Goal: Task Accomplishment & Management: Manage account settings

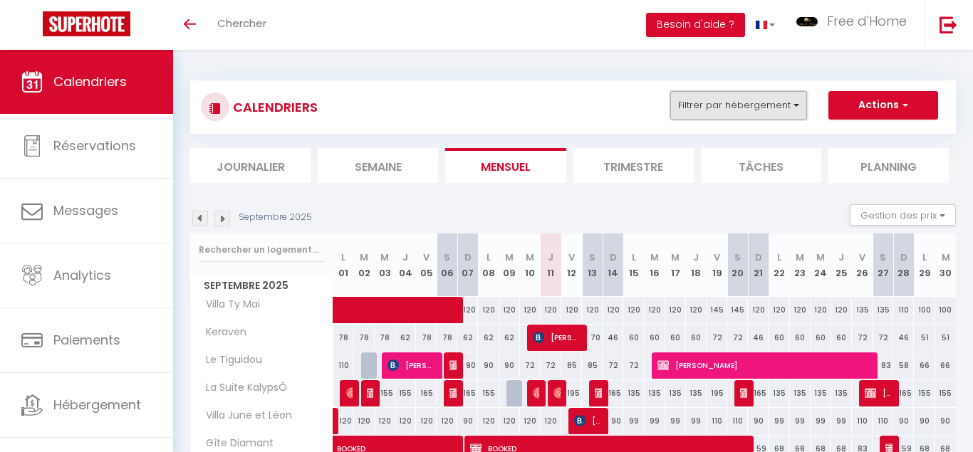
click at [708, 104] on button "Filtrer par hébergement" at bounding box center [738, 105] width 137 height 28
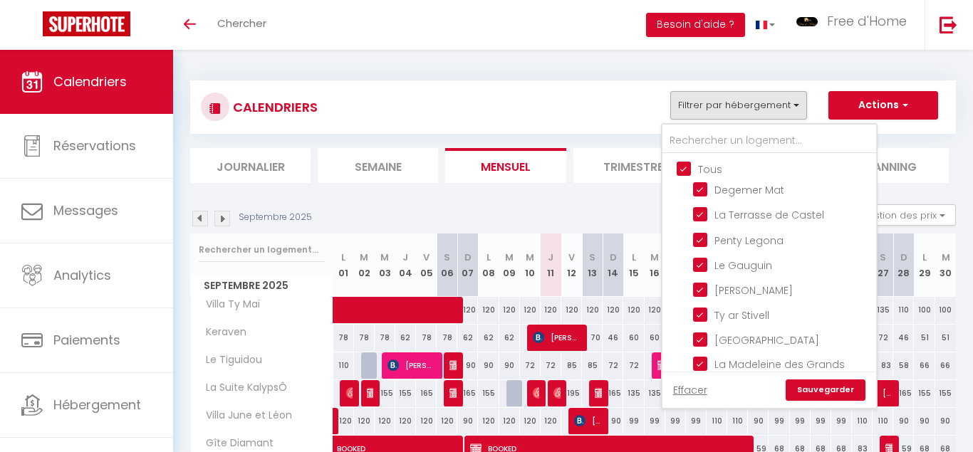
click at [688, 168] on input "Tous" at bounding box center [784, 168] width 214 height 14
checkbox input "false"
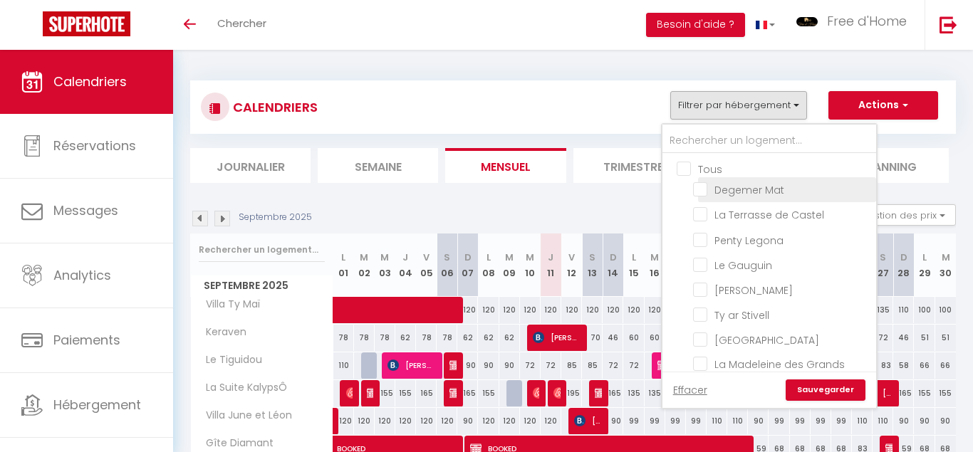
checkbox input "false"
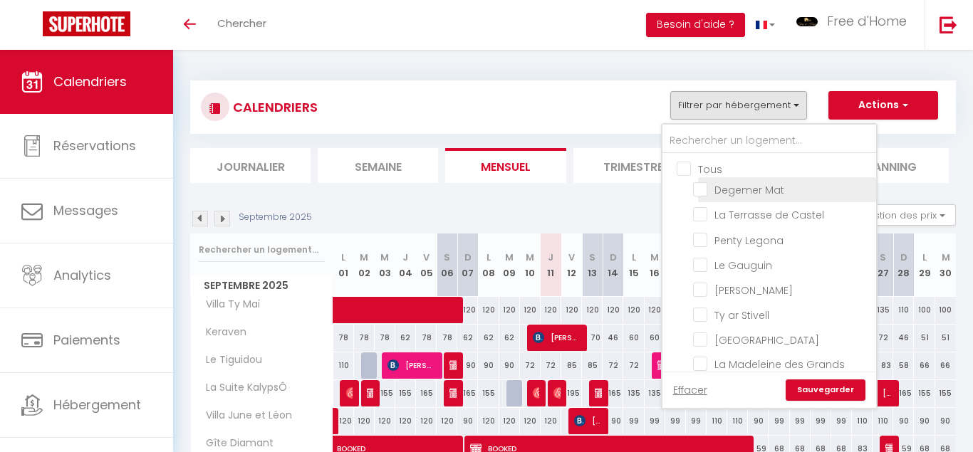
checkbox input "false"
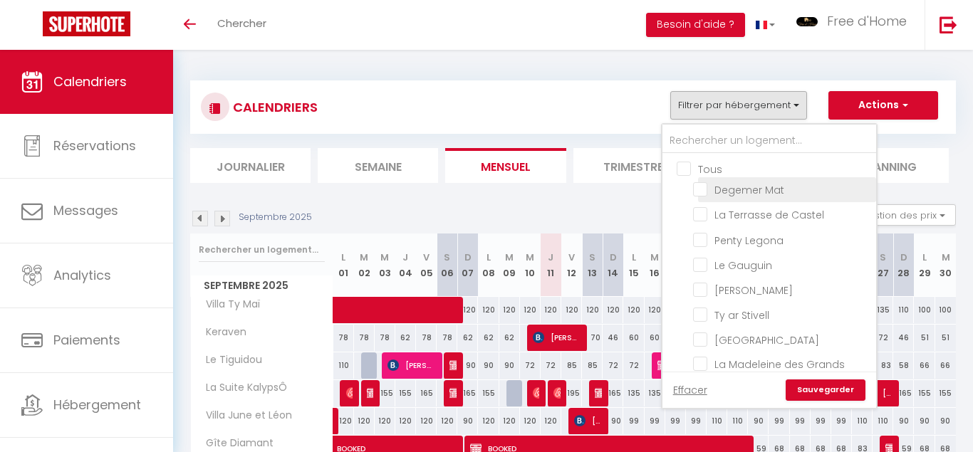
checkbox input "false"
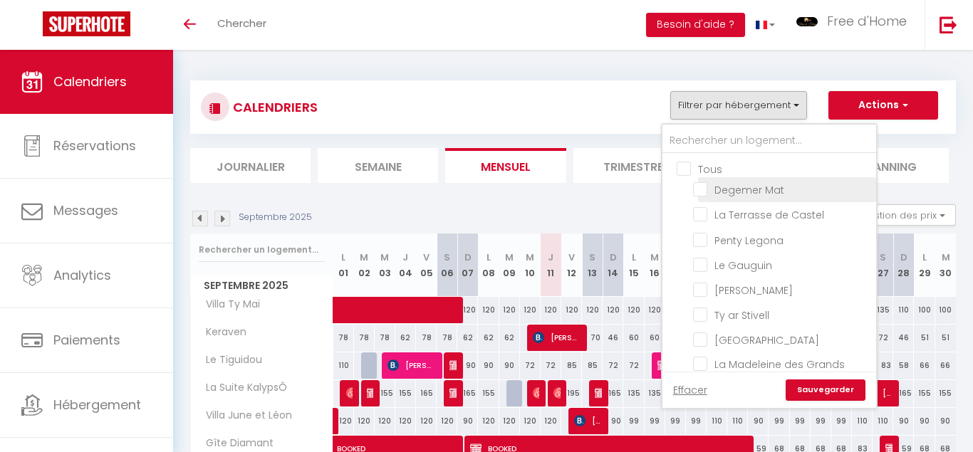
checkbox input "false"
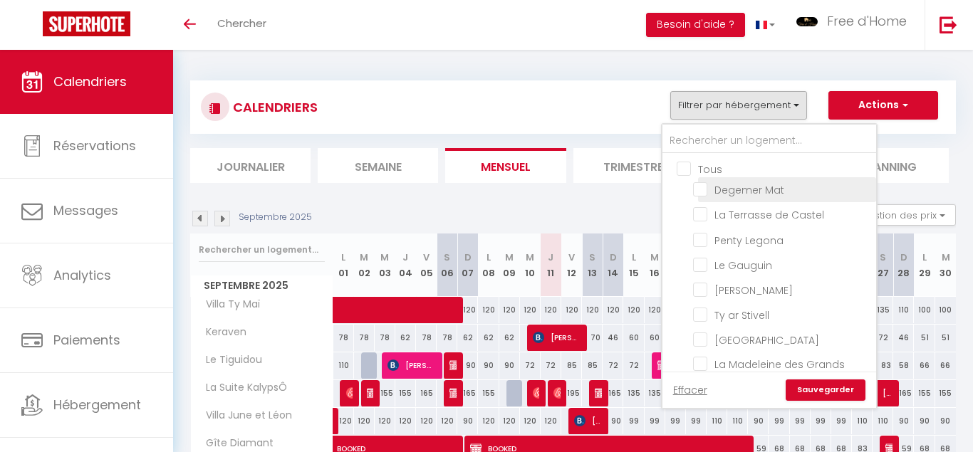
checkbox input "false"
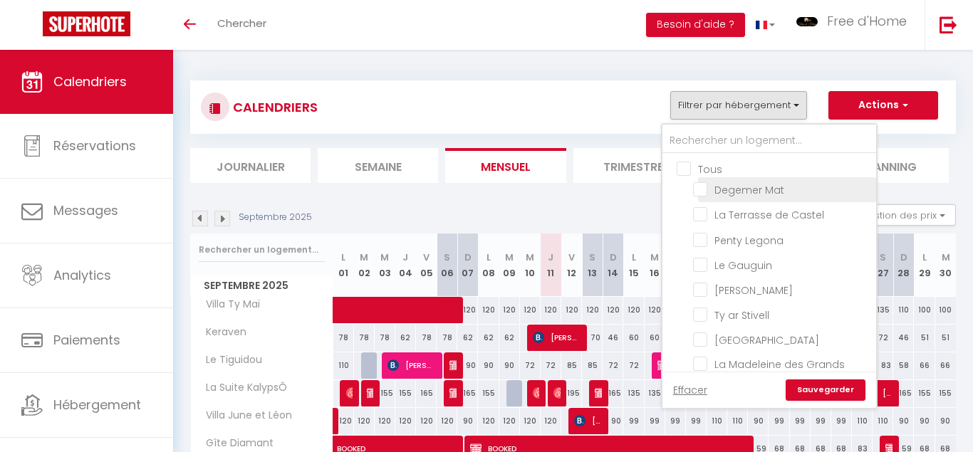
checkbox input "false"
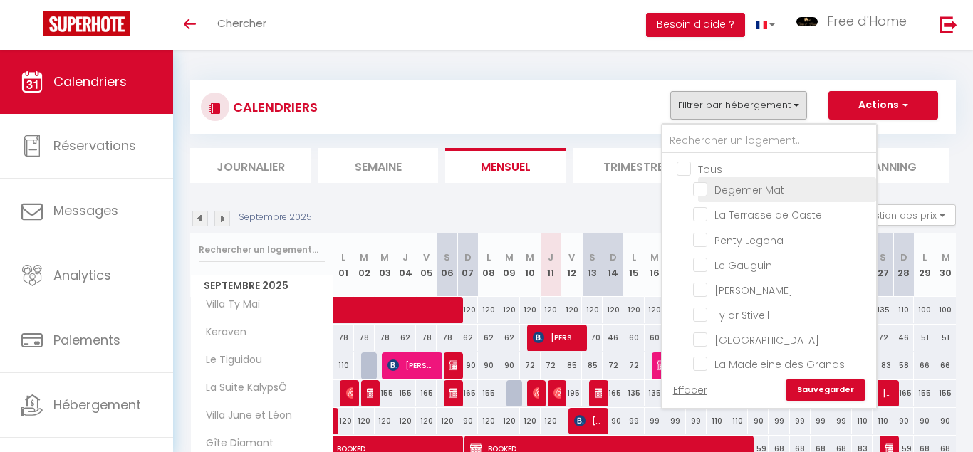
checkbox input "false"
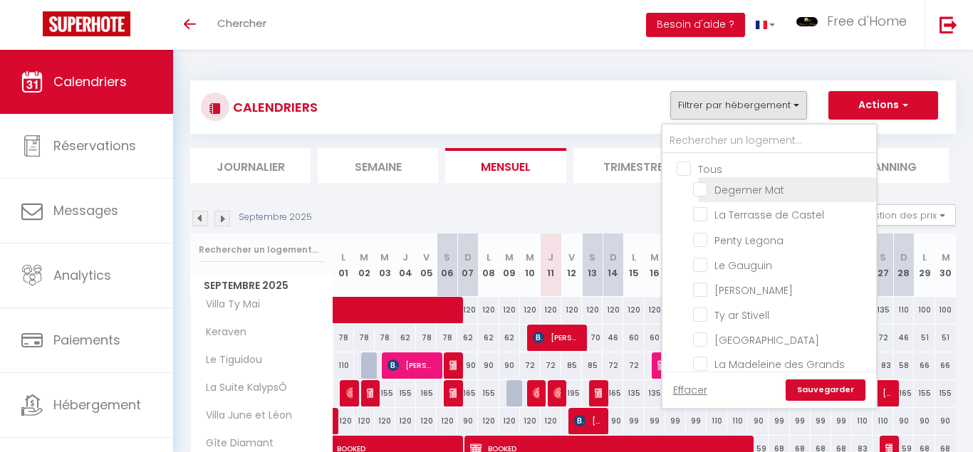
checkbox input "false"
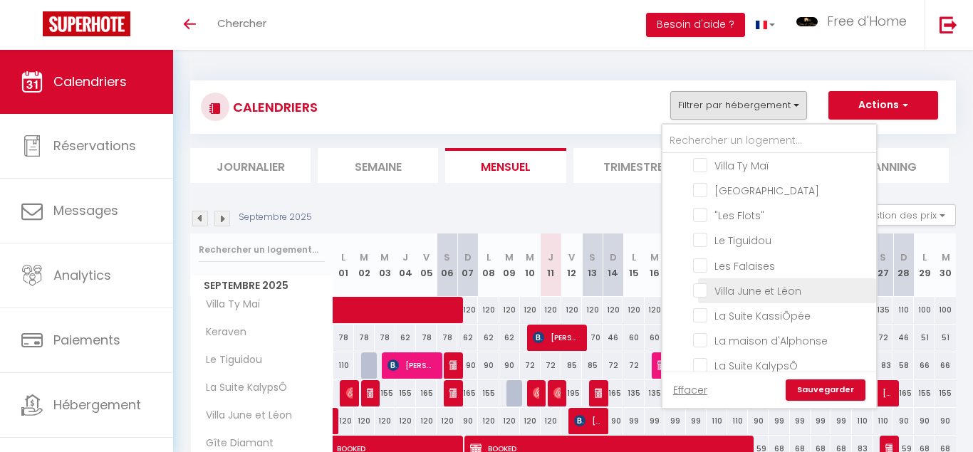
scroll to position [342, 0]
click at [700, 288] on input "La Suite KassiÔpée" at bounding box center [782, 288] width 178 height 14
checkbox input "true"
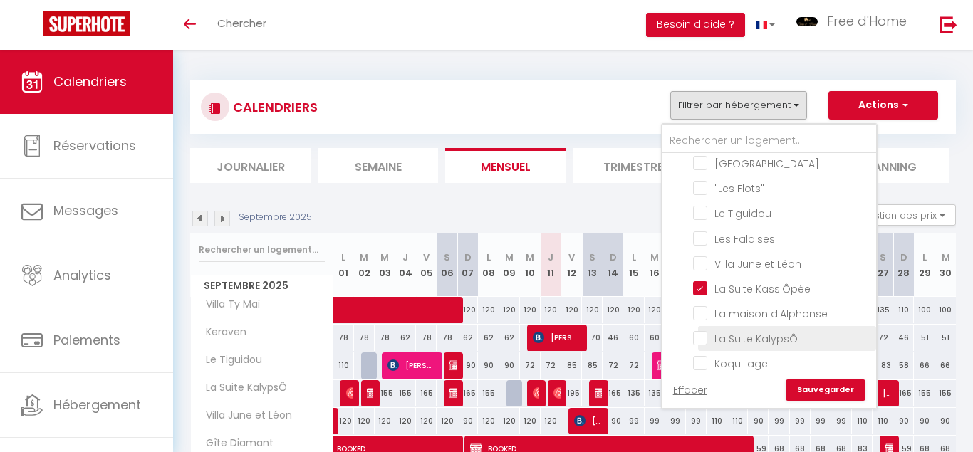
click at [699, 334] on input "La Suite KalypsÔ" at bounding box center [782, 337] width 178 height 14
checkbox input "true"
click at [809, 383] on link "Sauvegarder" at bounding box center [826, 390] width 80 height 21
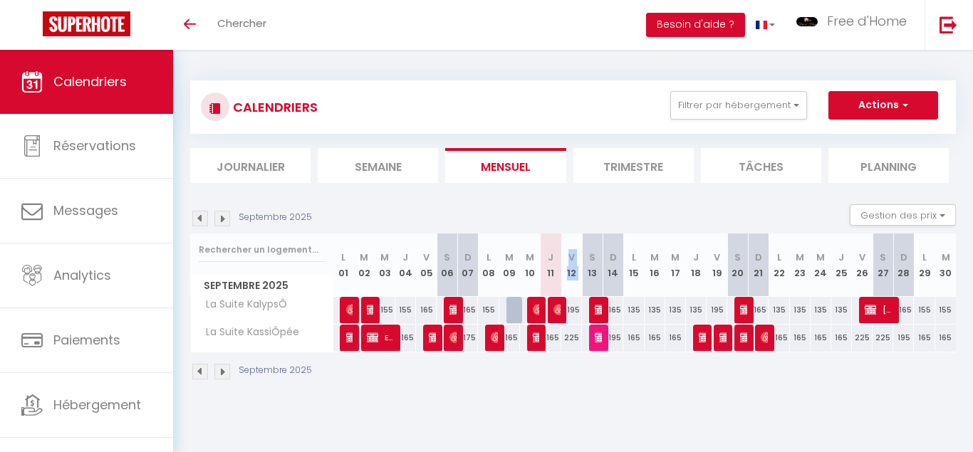
drag, startPoint x: 570, startPoint y: 260, endPoint x: 584, endPoint y: 259, distance: 14.3
click at [584, 259] on tr "Septembre 2025 L 01 M 02 M 03 J 04 V 05 S 06 D 07 L 08 M 09 M 10 J 11 V 12 S 13…" at bounding box center [574, 265] width 766 height 63
click at [581, 263] on th "V 12" at bounding box center [571, 265] width 21 height 63
drag, startPoint x: 570, startPoint y: 255, endPoint x: 603, endPoint y: 283, distance: 43.5
click at [604, 281] on tr "Septembre 2025 L 01 M 02 M 03 J 04 V 05 S 06 D 07 L 08 M 09 M 10 J 11 V 12 S 13…" at bounding box center [574, 265] width 766 height 63
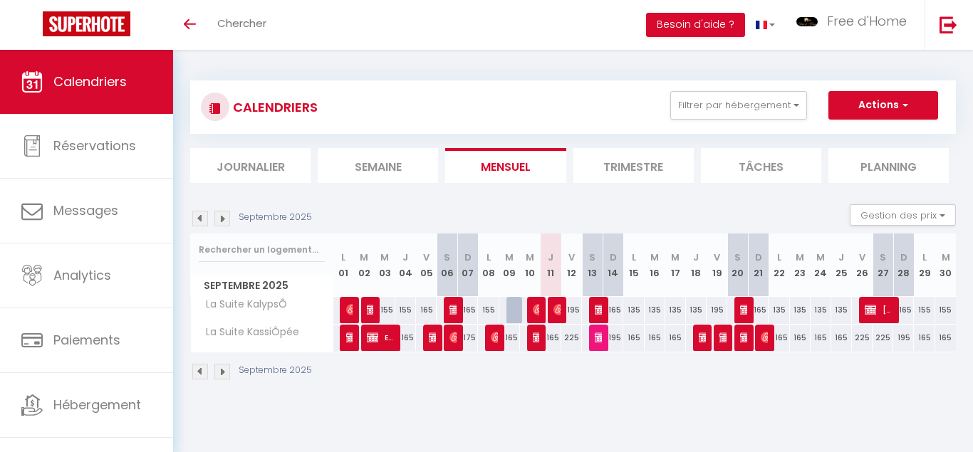
click at [580, 269] on th "V 12" at bounding box center [571, 265] width 21 height 63
drag, startPoint x: 256, startPoint y: 286, endPoint x: 323, endPoint y: 296, distance: 67.1
click at [323, 296] on span "Septembre 2025" at bounding box center [262, 286] width 142 height 21
click at [286, 295] on span "Septembre 2025" at bounding box center [262, 286] width 142 height 21
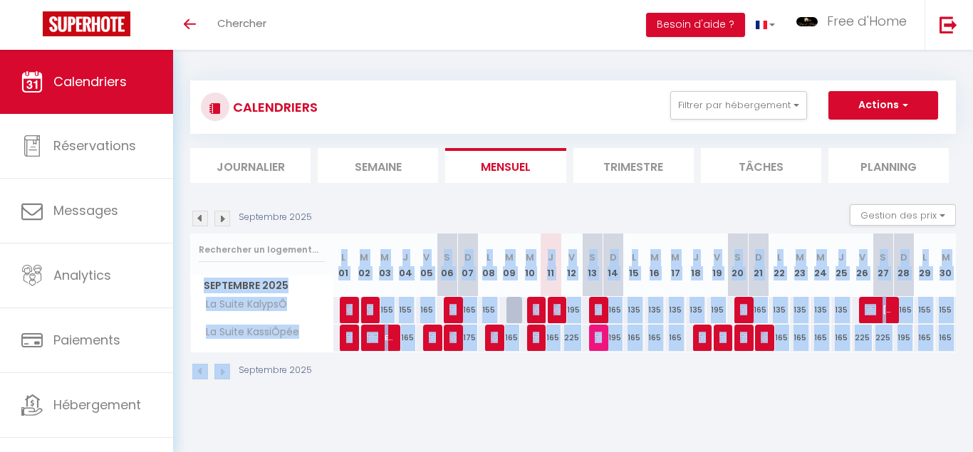
drag, startPoint x: 193, startPoint y: 281, endPoint x: 329, endPoint y: 388, distance: 173.4
click at [329, 388] on div "CALENDRIERS Filtrer par hébergement Tous Degemer Mat [GEOGRAPHIC_DATA] de [GEOG…" at bounding box center [573, 231] width 800 height 362
click at [329, 388] on div "Septembre 2025" at bounding box center [573, 374] width 766 height 42
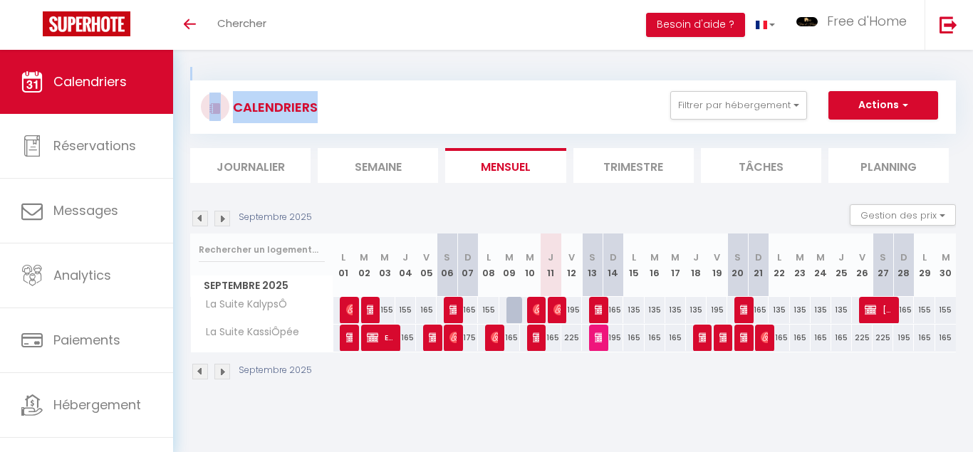
drag, startPoint x: 329, startPoint y: 388, endPoint x: 189, endPoint y: 74, distance: 344.0
click at [190, 190] on section "Septembre 2025 Gestion des prix Nb Nuits minimum Règles Disponibilité Septembre…" at bounding box center [573, 292] width 766 height 204
click at [189, 74] on div "CALENDRIERS Filtrer par hébergement Tous Degemer Mat [GEOGRAPHIC_DATA] de [GEOG…" at bounding box center [573, 231] width 800 height 362
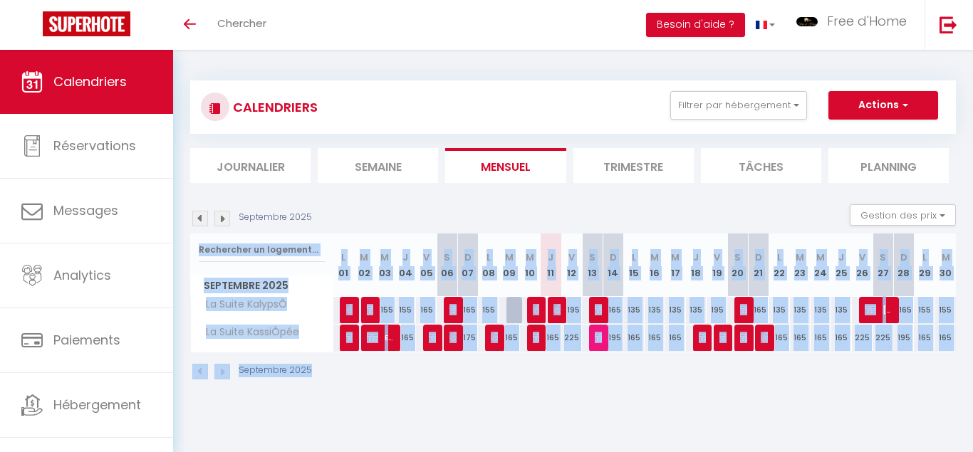
drag, startPoint x: 189, startPoint y: 74, endPoint x: 325, endPoint y: 421, distance: 372.6
click at [325, 421] on body "🟢 Des questions ou besoin d'assistance pour la migration AirBnB? Connectez-vous…" at bounding box center [486, 276] width 973 height 452
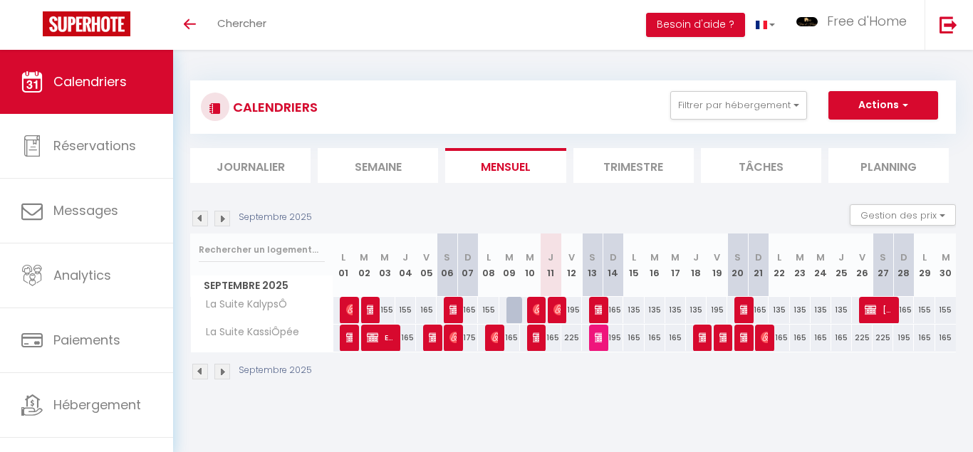
click at [325, 421] on body "🟢 Des questions ou besoin d'assistance pour la migration AirBnB? Connectez-vous…" at bounding box center [486, 276] width 973 height 452
drag, startPoint x: 331, startPoint y: 419, endPoint x: 191, endPoint y: 62, distance: 383.4
click at [191, 62] on body "🟢 Des questions ou besoin d'assistance pour la migration AirBnB? Connectez-vous…" at bounding box center [486, 276] width 973 height 452
click at [199, 88] on div "CALENDRIERS Filtrer par hébergement Tous Degemer Mat [GEOGRAPHIC_DATA] de [GEOG…" at bounding box center [573, 106] width 766 height 53
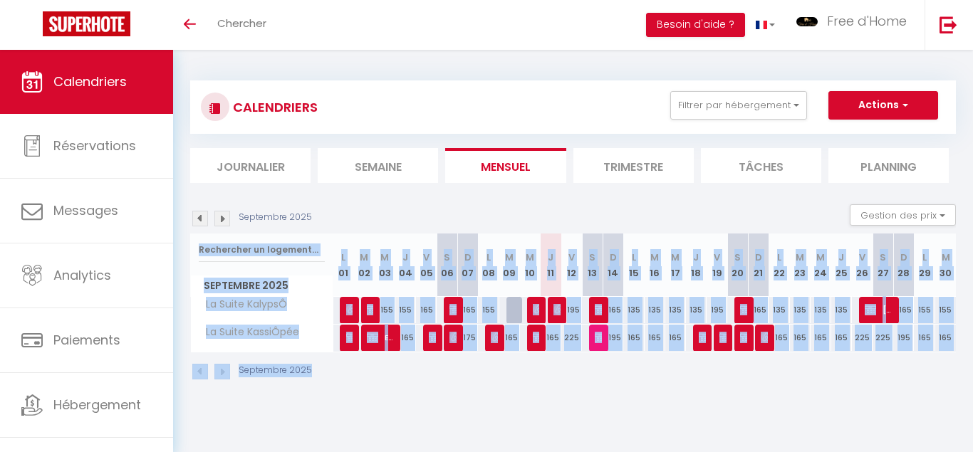
drag, startPoint x: 199, startPoint y: 88, endPoint x: 321, endPoint y: 402, distance: 337.3
click at [321, 402] on div "CALENDRIERS Filtrer par hébergement Tous Degemer Mat [GEOGRAPHIC_DATA] de [GEOG…" at bounding box center [573, 231] width 800 height 362
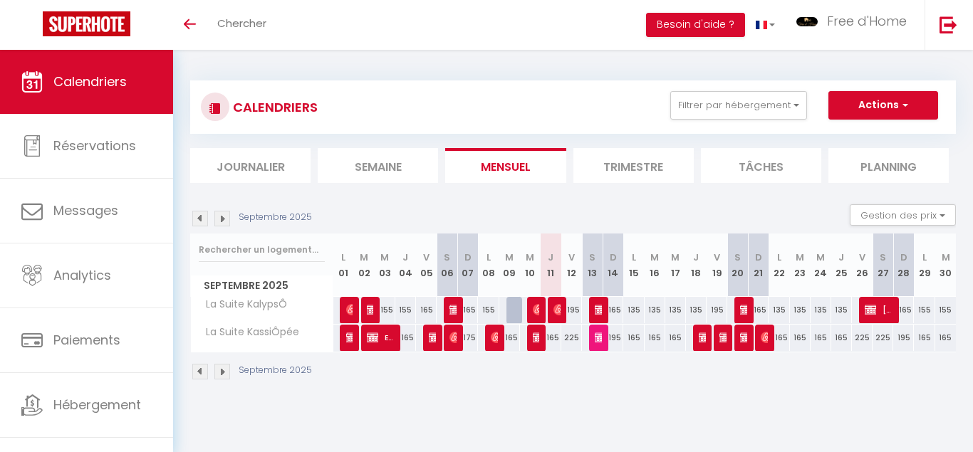
click at [321, 402] on div "CALENDRIERS Filtrer par hébergement Tous Degemer Mat [GEOGRAPHIC_DATA] de [GEOG…" at bounding box center [573, 231] width 800 height 362
drag, startPoint x: 321, startPoint y: 402, endPoint x: 187, endPoint y: 80, distance: 348.7
click at [187, 80] on div "CALENDRIERS Filtrer par hébergement Tous Degemer Mat [GEOGRAPHIC_DATA] de [GEOG…" at bounding box center [573, 231] width 800 height 362
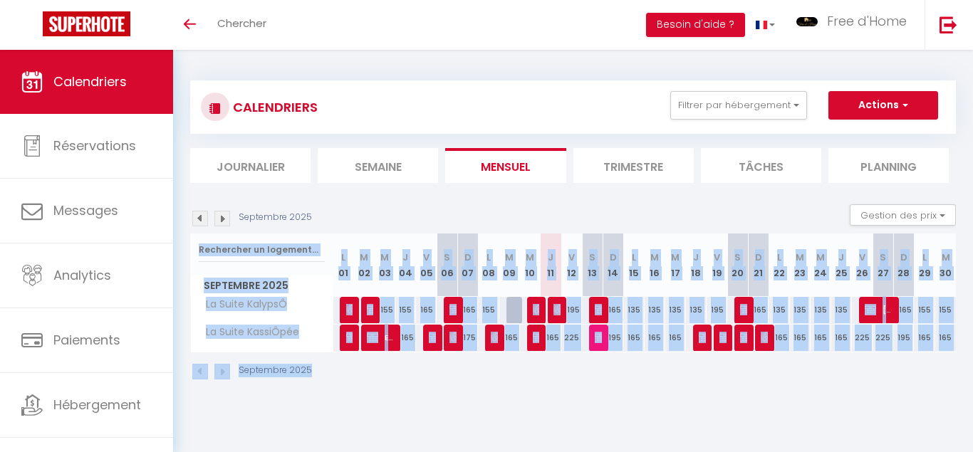
drag, startPoint x: 187, startPoint y: 80, endPoint x: 333, endPoint y: 404, distance: 355.1
click at [333, 404] on div "CALENDRIERS Filtrer par hébergement Tous Degemer Mat [GEOGRAPHIC_DATA] de [GEOG…" at bounding box center [573, 231] width 800 height 362
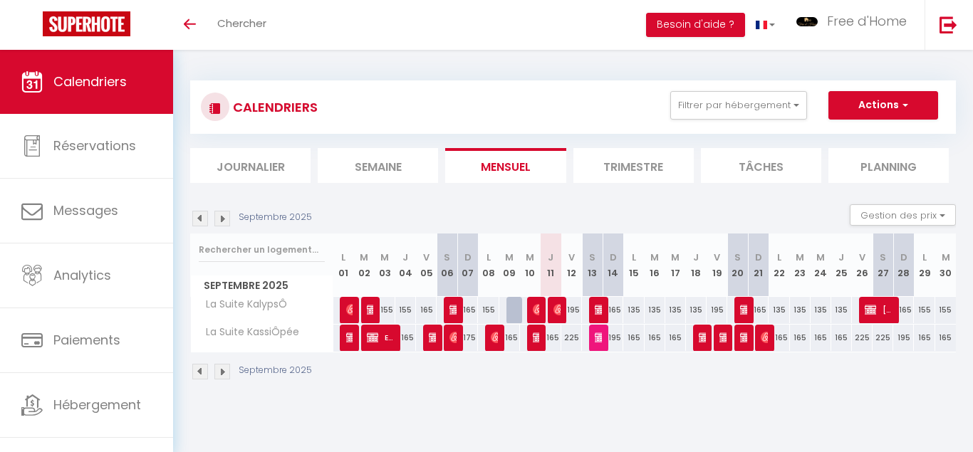
click at [335, 405] on div "CALENDRIERS Filtrer par hébergement Tous Degemer Mat [GEOGRAPHIC_DATA] de [GEOG…" at bounding box center [573, 231] width 800 height 362
drag, startPoint x: 335, startPoint y: 405, endPoint x: 220, endPoint y: 63, distance: 360.1
click at [222, 63] on div "CALENDRIERS Filtrer par hébergement Tous Degemer Mat [GEOGRAPHIC_DATA] de [GEOG…" at bounding box center [573, 231] width 800 height 362
click at [218, 64] on div "CALENDRIERS Filtrer par hébergement Tous Degemer Mat [GEOGRAPHIC_DATA] de [GEOG…" at bounding box center [573, 231] width 800 height 362
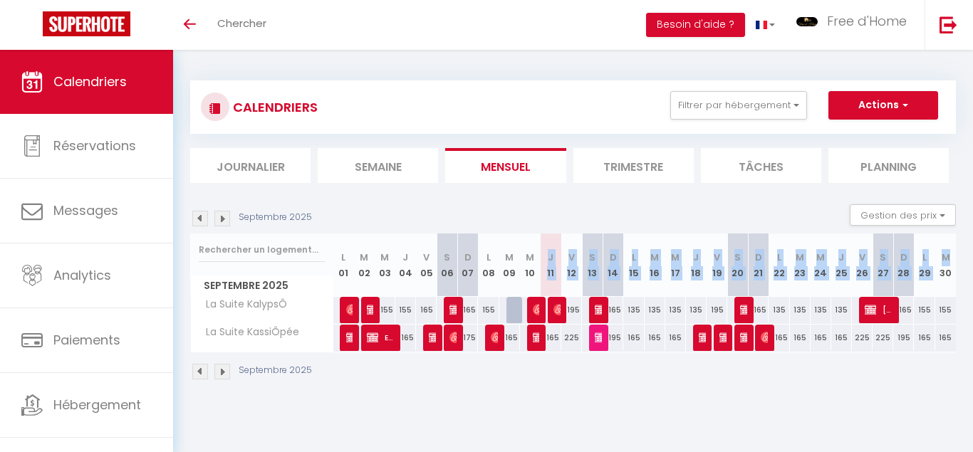
drag, startPoint x: 541, startPoint y: 261, endPoint x: 947, endPoint y: 266, distance: 406.0
click at [947, 266] on tr "Septembre 2025 L 01 M 02 M 03 J 04 V 05 S 06 D 07 L 08 M 09 M 10 J 11 V 12 S 13…" at bounding box center [574, 265] width 766 height 63
click at [947, 266] on th "M 30" at bounding box center [945, 265] width 21 height 63
drag, startPoint x: 947, startPoint y: 266, endPoint x: 949, endPoint y: 281, distance: 15.8
click at [949, 281] on th "M 30" at bounding box center [945, 265] width 21 height 63
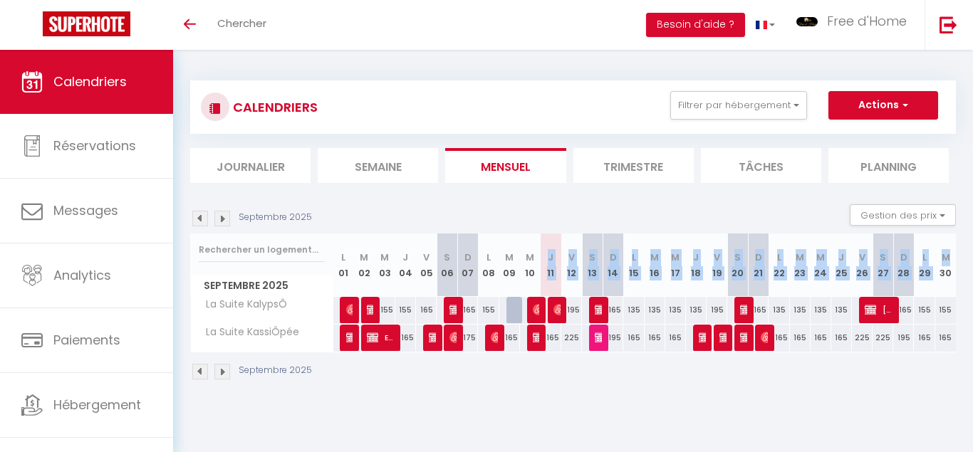
click at [949, 281] on th "M 30" at bounding box center [945, 265] width 21 height 63
drag, startPoint x: 949, startPoint y: 281, endPoint x: 177, endPoint y: 247, distance: 773.5
click at [190, 247] on section "Septembre 2025 Gestion des prix Nb Nuits minimum Règles Disponibilité Septembre…" at bounding box center [573, 292] width 766 height 204
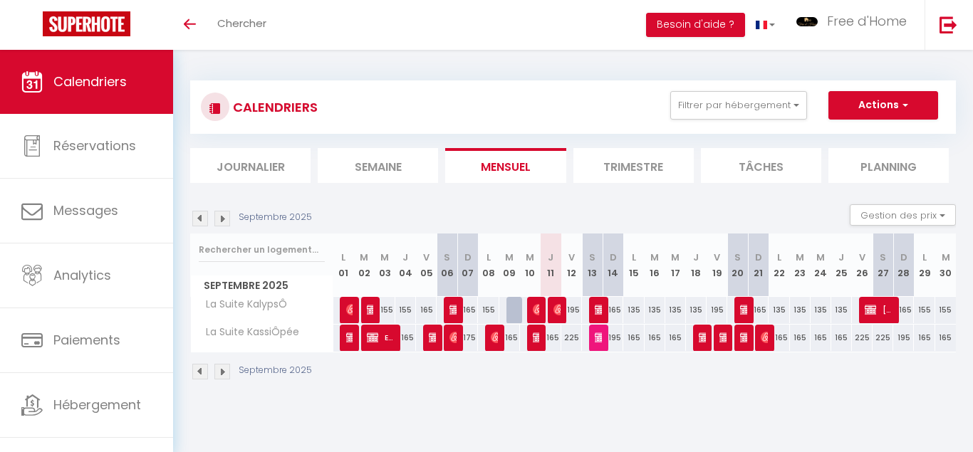
click at [188, 251] on div "CALENDRIERS Filtrer par hébergement Tous Degemer Mat [GEOGRAPHIC_DATA] de [GEOG…" at bounding box center [573, 231] width 800 height 362
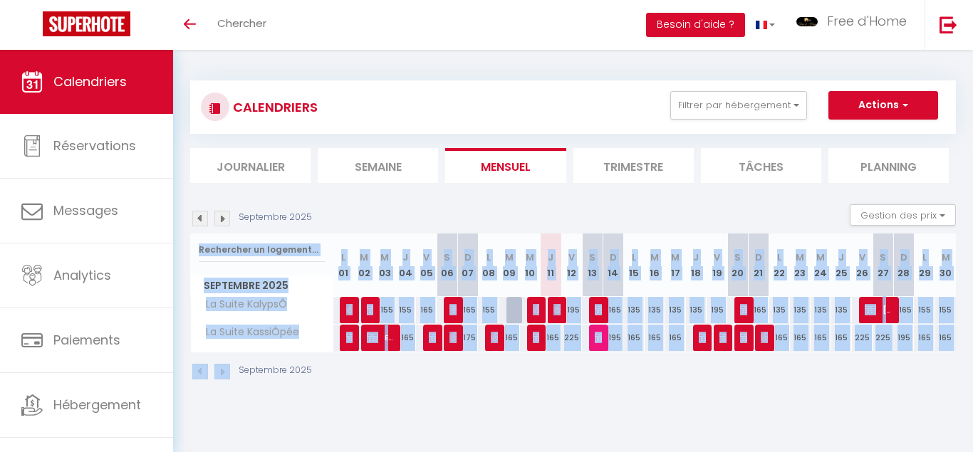
drag, startPoint x: 188, startPoint y: 251, endPoint x: 918, endPoint y: 384, distance: 742.1
click at [918, 384] on div "CALENDRIERS Filtrer par hébergement Tous Degemer Mat [GEOGRAPHIC_DATA] de [GEOG…" at bounding box center [573, 231] width 800 height 362
click at [879, 375] on div "Septembre 2025" at bounding box center [573, 374] width 766 height 42
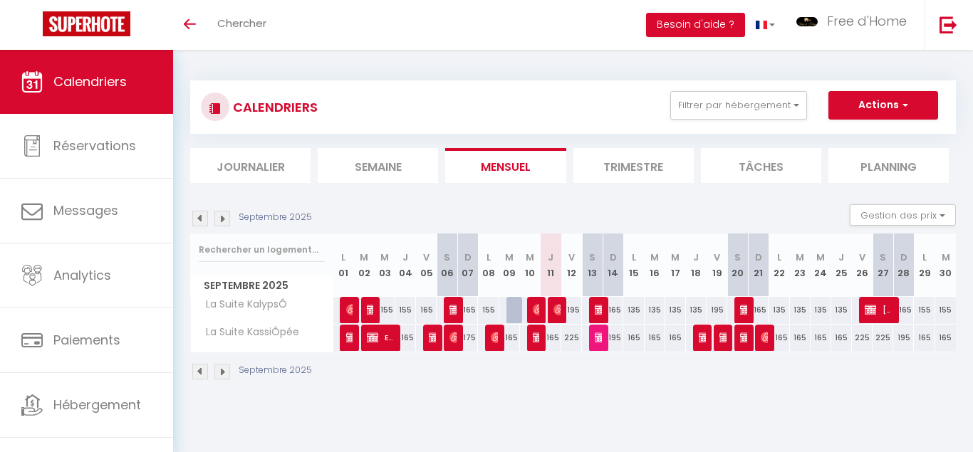
drag, startPoint x: 226, startPoint y: 290, endPoint x: 291, endPoint y: 296, distance: 64.4
click at [291, 296] on span "Septembre 2025" at bounding box center [262, 286] width 142 height 21
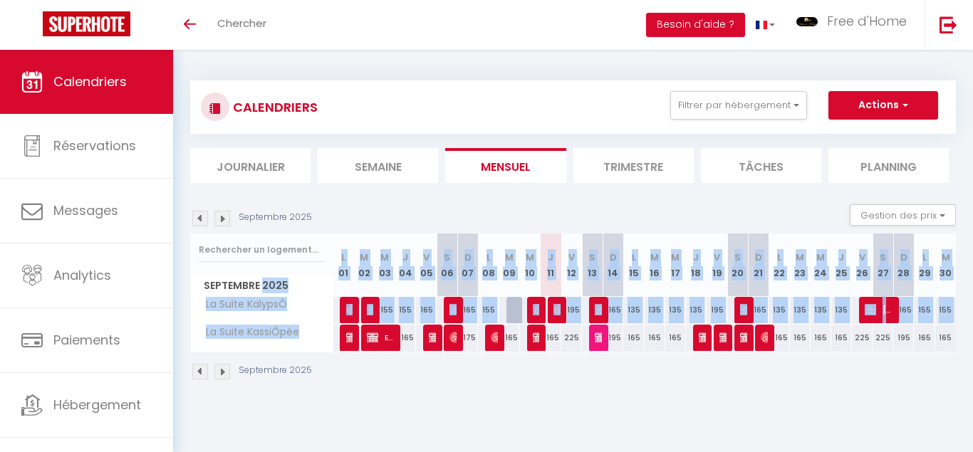
drag, startPoint x: 291, startPoint y: 296, endPoint x: 302, endPoint y: 348, distance: 53.2
click at [302, 296] on span "Septembre 2025" at bounding box center [262, 286] width 142 height 21
click at [302, 348] on th "La Suite KassiÔpée" at bounding box center [262, 338] width 142 height 27
drag, startPoint x: 302, startPoint y: 348, endPoint x: 209, endPoint y: 290, distance: 109.1
click at [209, 325] on th "La Suite KassiÔpée" at bounding box center [262, 338] width 142 height 27
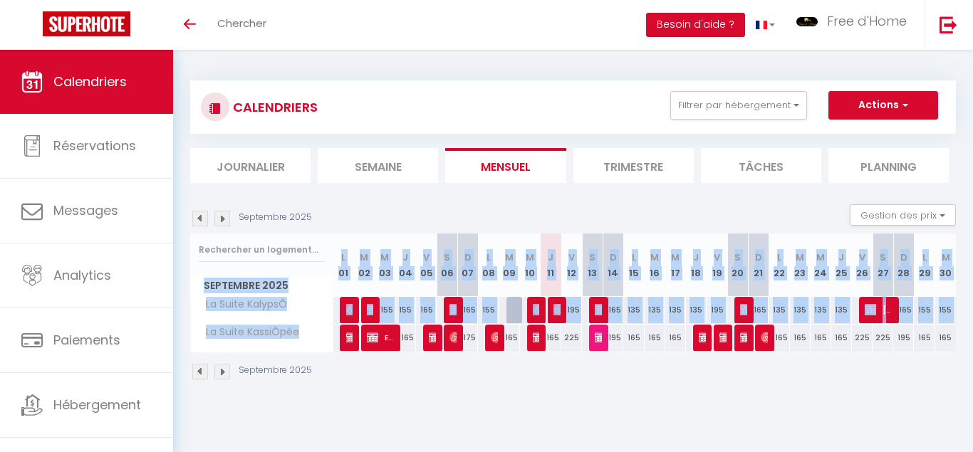
click at [208, 278] on span "Septembre 2025" at bounding box center [262, 286] width 142 height 21
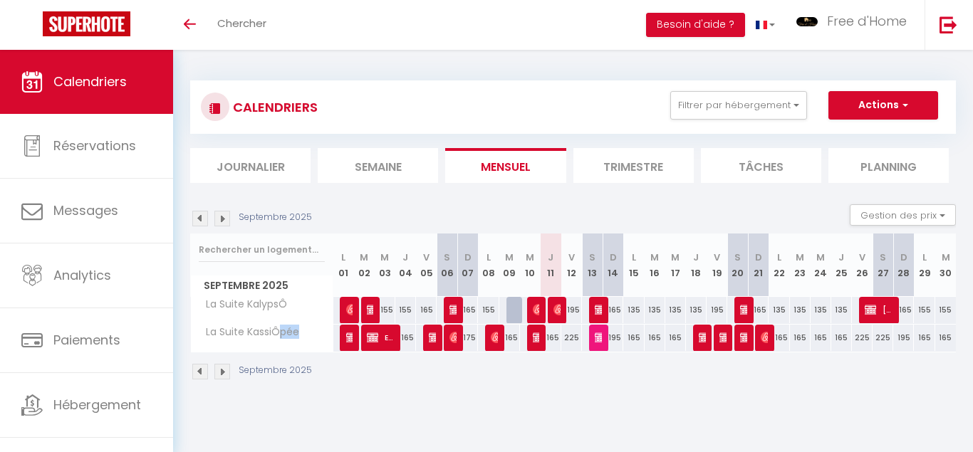
drag, startPoint x: 279, startPoint y: 335, endPoint x: 299, endPoint y: 333, distance: 20.0
click at [299, 333] on span "La Suite KassiÔpée" at bounding box center [248, 333] width 110 height 16
click at [456, 108] on div "CALENDRIERS Filtrer par hébergement Tous Degemer Mat [GEOGRAPHIC_DATA] de [GEOG…" at bounding box center [573, 107] width 744 height 32
